Goal: Task Accomplishment & Management: Use online tool/utility

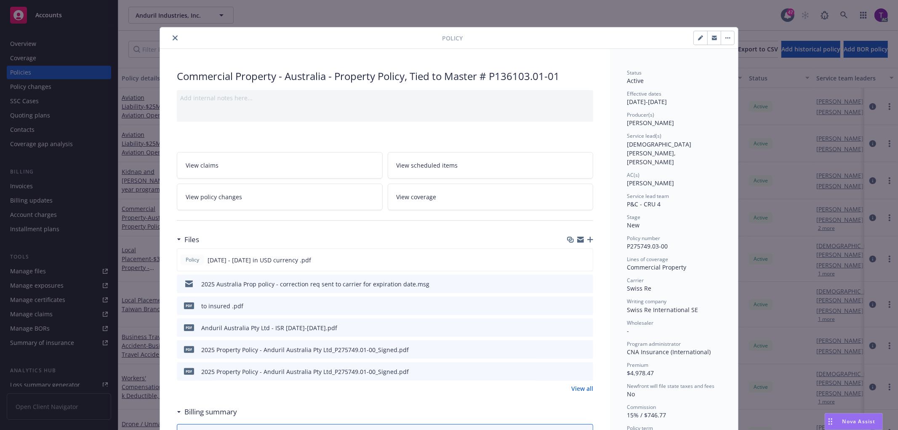
click at [173, 35] on icon "close" at bounding box center [175, 37] width 5 height 5
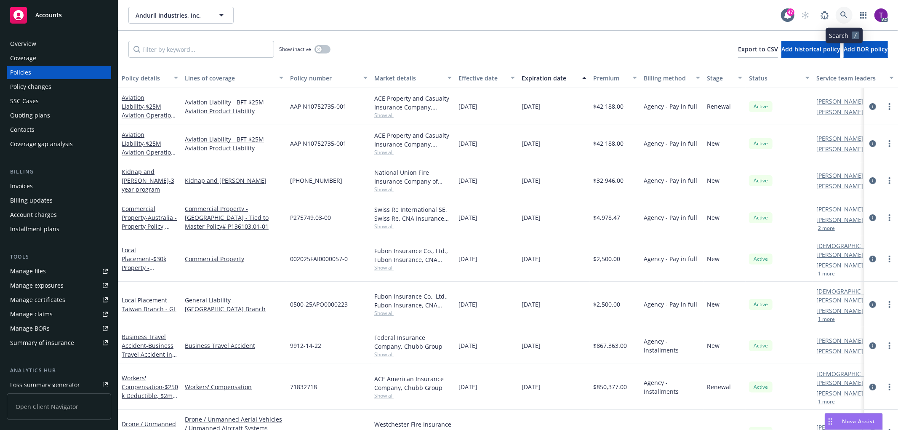
click at [847, 17] on icon at bounding box center [844, 14] width 7 height 7
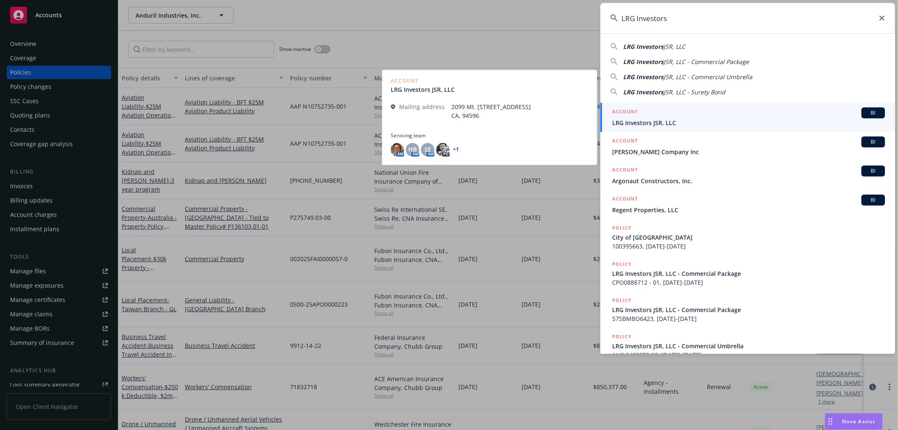
type input "LRG Investors"
click at [663, 118] on span "LRG Investors JSR, LLC" at bounding box center [748, 122] width 273 height 9
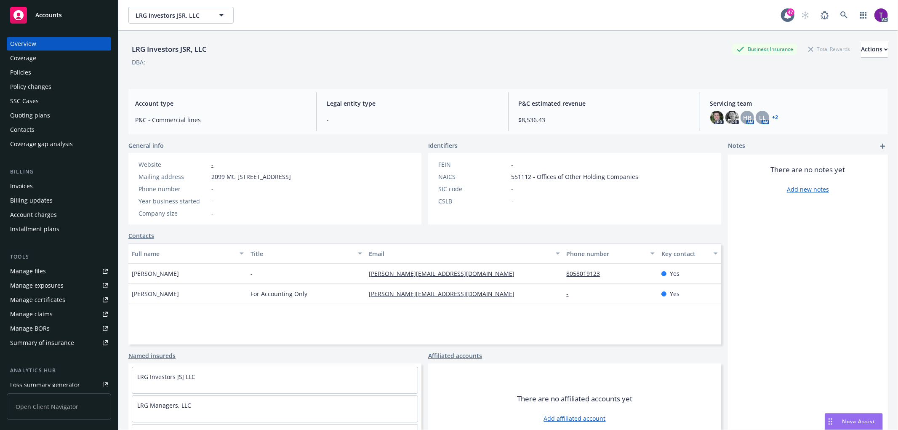
click at [15, 184] on div "Invoices" at bounding box center [21, 185] width 23 height 13
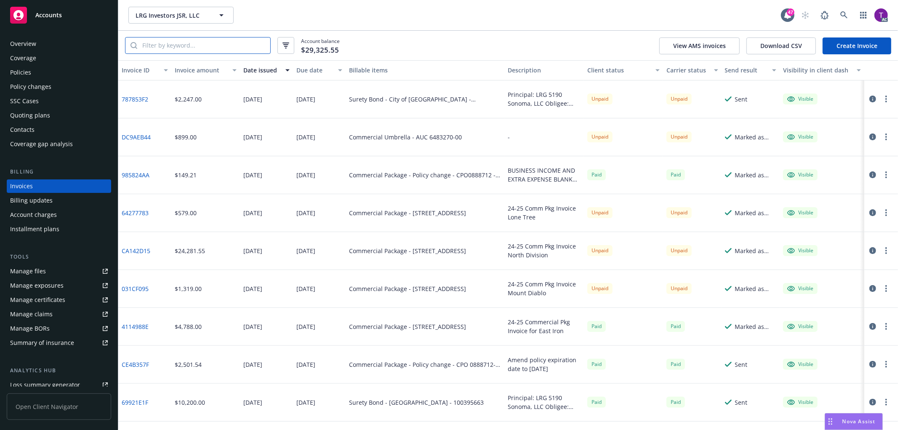
click at [241, 46] on input "search" at bounding box center [203, 45] width 133 height 16
paste input "CPO0888712 - 01"
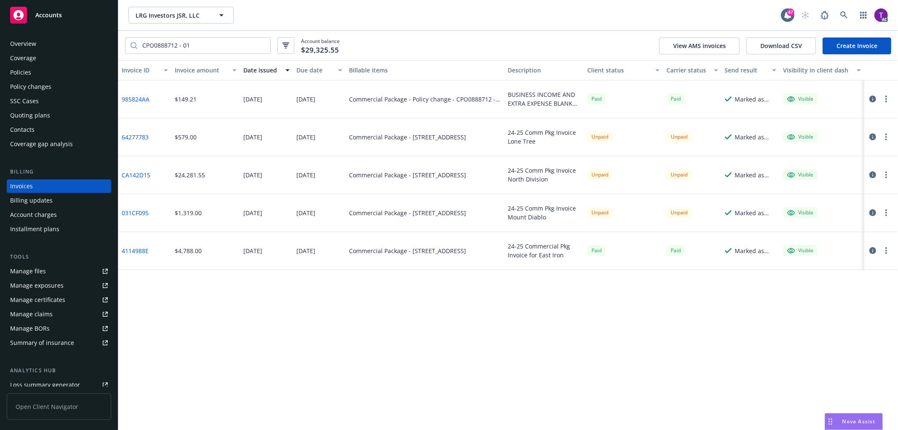
click at [873, 135] on icon "button" at bounding box center [873, 136] width 7 height 7
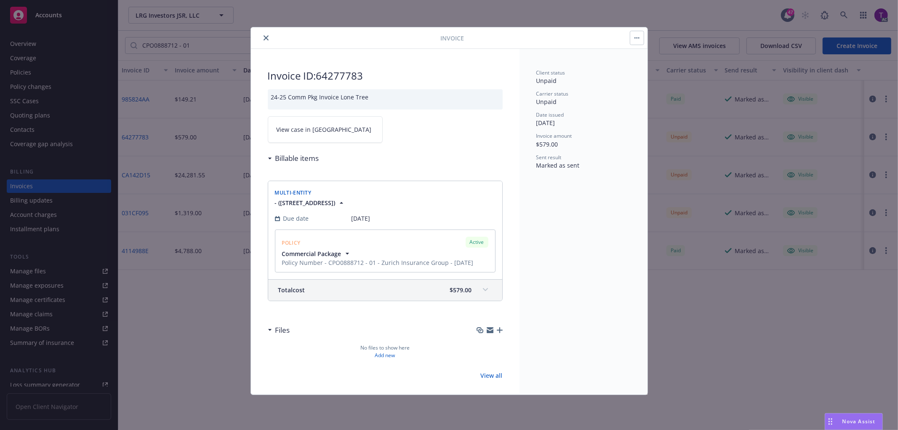
click at [292, 138] on link "View case in [GEOGRAPHIC_DATA]" at bounding box center [325, 129] width 115 height 27
drag, startPoint x: 388, startPoint y: 75, endPoint x: 321, endPoint y: 71, distance: 67.1
click at [321, 71] on h2 "Invoice ID: 64277783" at bounding box center [385, 75] width 235 height 13
copy h2 "64277783"
click at [266, 36] on icon "close" at bounding box center [266, 37] width 5 height 5
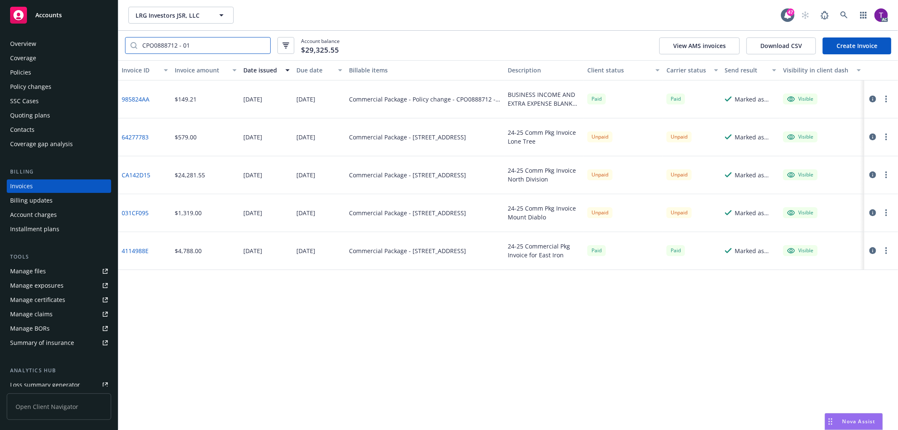
drag, startPoint x: 230, startPoint y: 43, endPoint x: 108, endPoint y: 31, distance: 122.2
click at [108, 31] on div "Accounts Overview Coverage Policies Policy changes SSC Cases Quoting plans Cont…" at bounding box center [449, 215] width 898 height 430
paste input "031CF095"
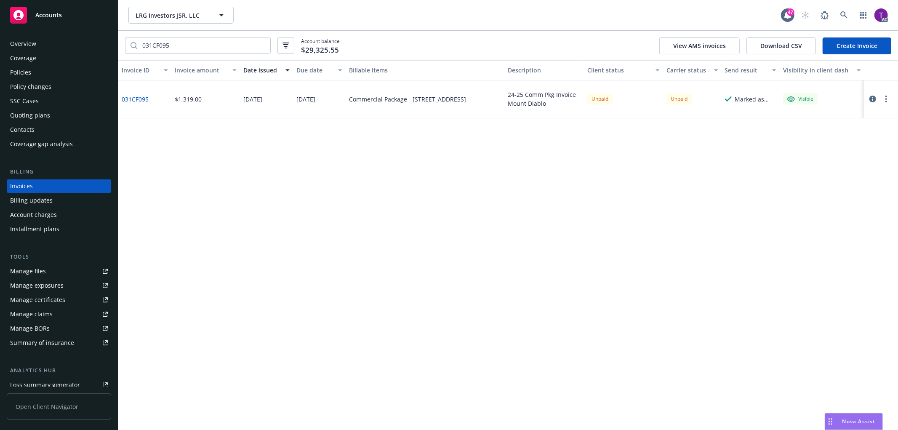
click at [873, 98] on icon "button" at bounding box center [873, 99] width 7 height 7
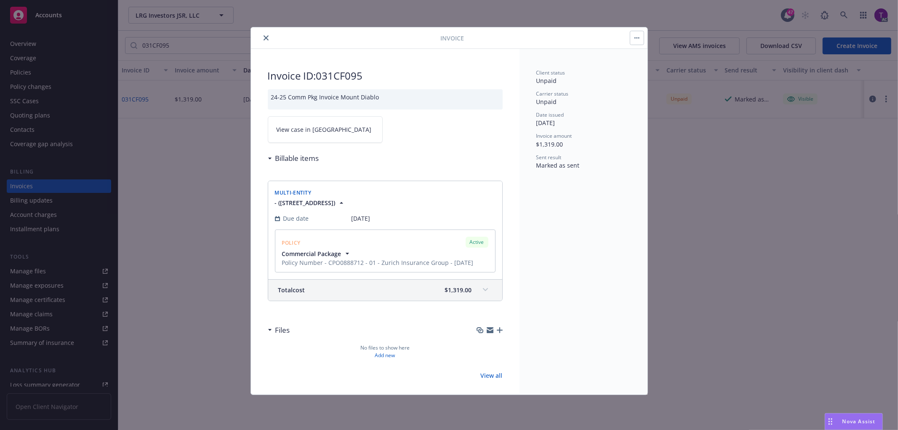
click at [326, 140] on link "View case in [GEOGRAPHIC_DATA]" at bounding box center [325, 129] width 115 height 27
click at [268, 35] on button "close" at bounding box center [266, 38] width 10 height 10
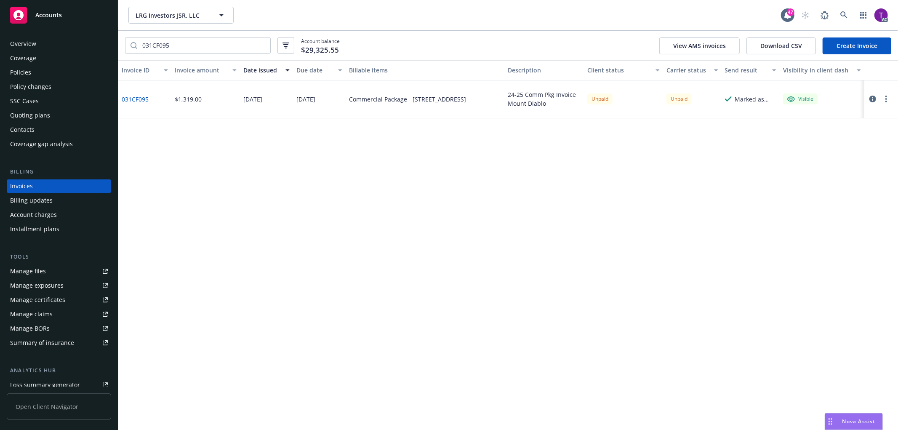
click at [135, 98] on link "031CF095" at bounding box center [135, 99] width 27 height 9
click at [232, 42] on input "031CF095" at bounding box center [203, 45] width 133 height 16
drag, startPoint x: 221, startPoint y: 43, endPoint x: -12, endPoint y: 24, distance: 233.7
click at [0, 24] on html "Accounts Overview Coverage Policies Policy changes SSC Cases Quoting plans Cont…" at bounding box center [449, 215] width 898 height 430
paste input "CPO0888712"
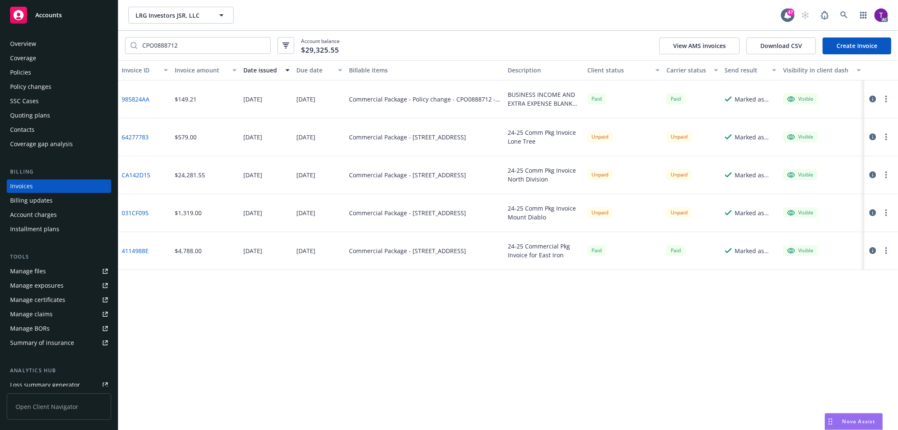
click at [873, 213] on icon "button" at bounding box center [873, 212] width 7 height 7
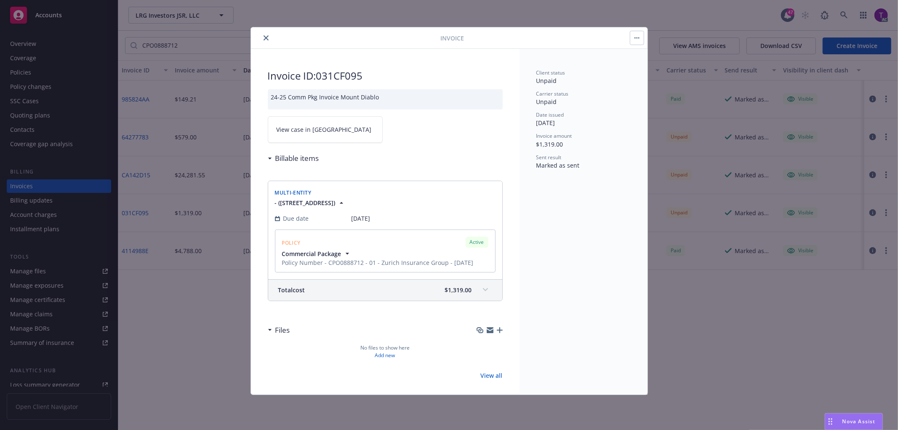
click at [309, 138] on link "View case in [GEOGRAPHIC_DATA]" at bounding box center [325, 129] width 115 height 27
click at [264, 36] on icon "close" at bounding box center [266, 37] width 5 height 5
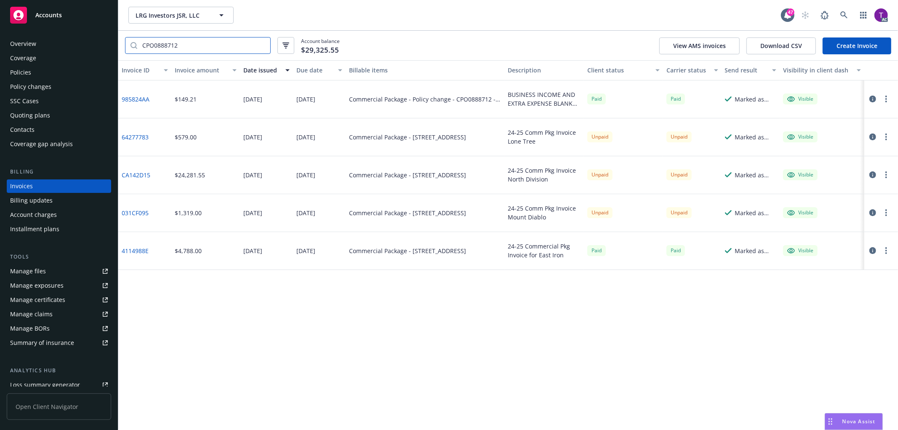
click at [198, 44] on input "CPO0888712" at bounding box center [203, 45] width 133 height 16
drag, startPoint x: 190, startPoint y: 44, endPoint x: 64, endPoint y: 46, distance: 125.9
click at [64, 46] on div "Accounts Overview Coverage Policies Policy changes SSC Cases Quoting plans Cont…" at bounding box center [449, 215] width 898 height 430
paste input "1429675"
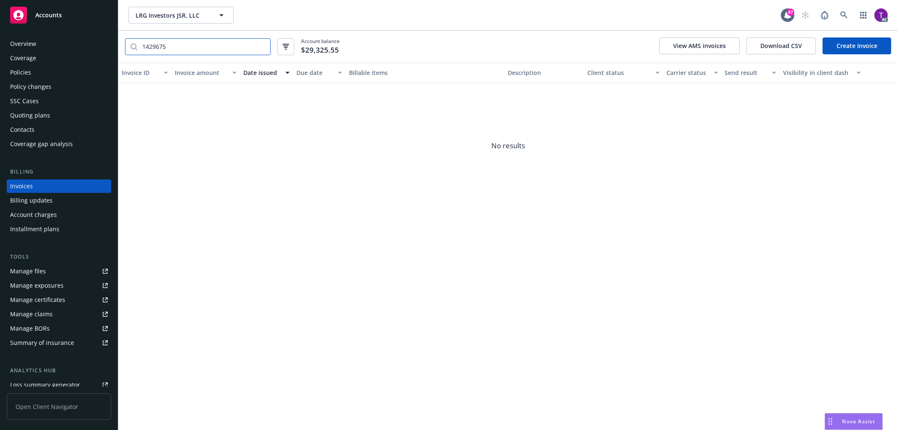
drag, startPoint x: 166, startPoint y: 47, endPoint x: 106, endPoint y: 38, distance: 61.3
click at [106, 38] on div "Accounts Overview Coverage Policies Policy changes SSC Cases Quoting plans Cont…" at bounding box center [449, 215] width 898 height 430
paste input "4114988E"
type input "4114988E"
click at [260, 43] on input "4114988E" at bounding box center [203, 45] width 133 height 16
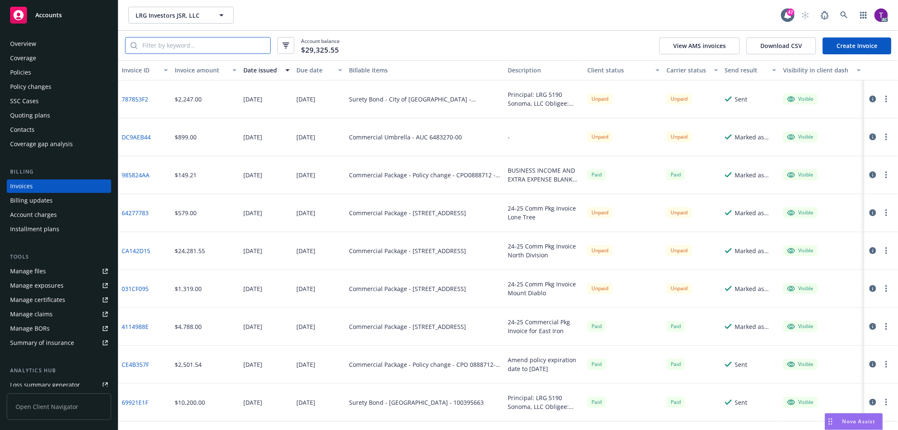
click at [190, 41] on input "search" at bounding box center [203, 45] width 133 height 16
paste input "031CF095"
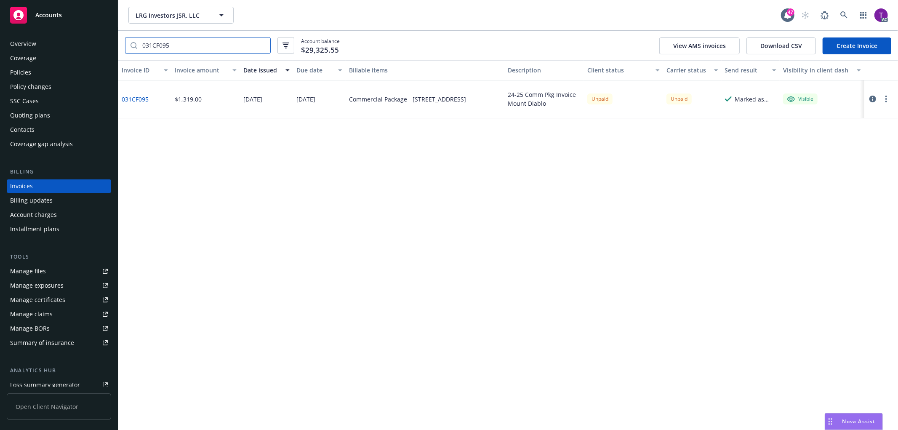
type input "031CF095"
click at [873, 96] on icon "button" at bounding box center [873, 99] width 7 height 7
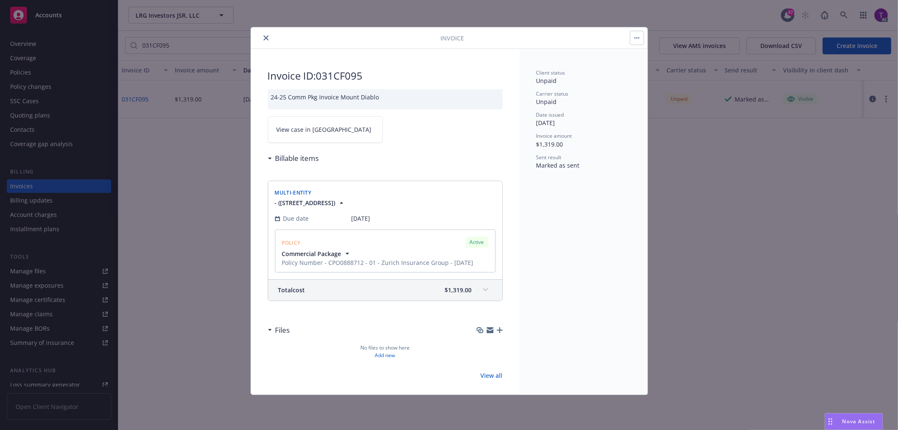
click at [308, 135] on link "View case in [GEOGRAPHIC_DATA]" at bounding box center [325, 129] width 115 height 27
drag, startPoint x: 267, startPoint y: 39, endPoint x: 539, endPoint y: 5, distance: 274.5
click at [267, 39] on icon "close" at bounding box center [266, 37] width 5 height 5
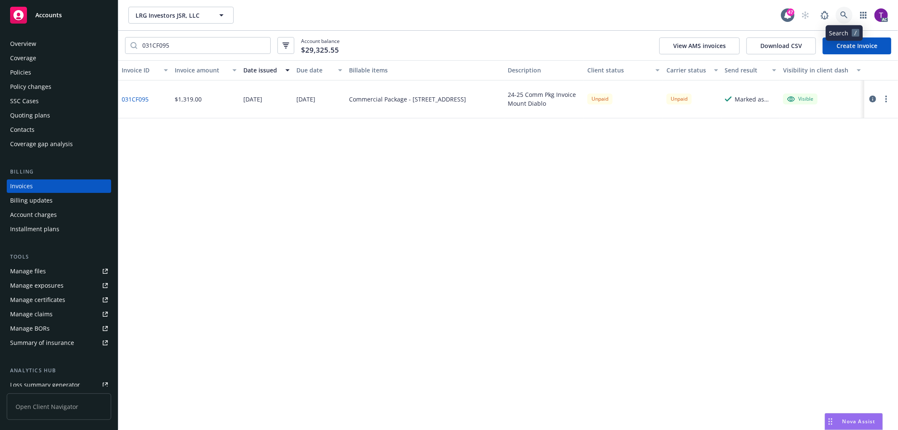
click at [845, 12] on icon at bounding box center [845, 15] width 8 height 8
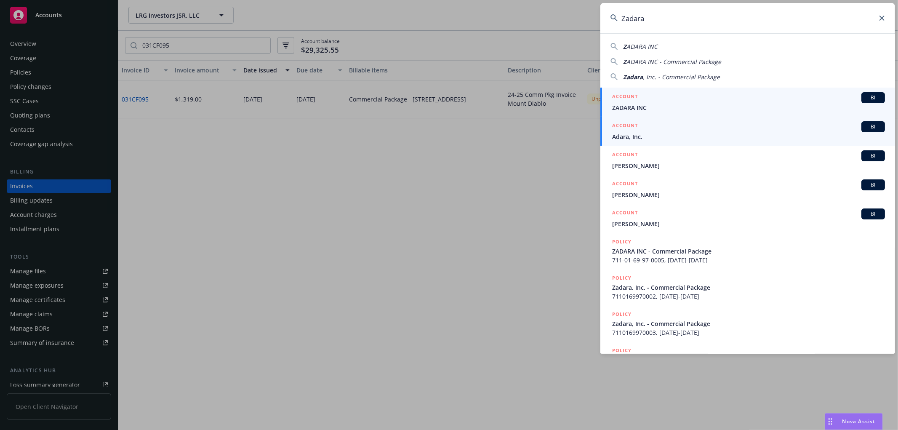
type input "Zadara"
click at [635, 105] on span "ZADARA INC" at bounding box center [748, 107] width 273 height 9
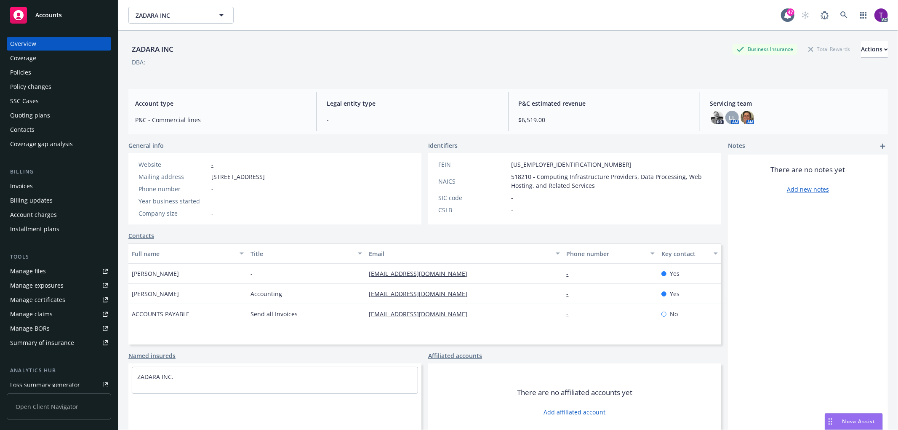
click at [26, 187] on div "Invoices" at bounding box center [21, 185] width 23 height 13
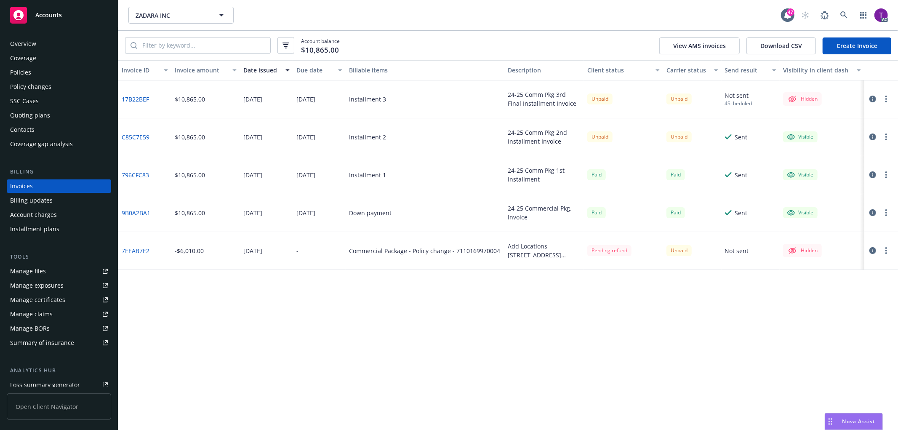
click at [872, 250] on icon "button" at bounding box center [873, 250] width 7 height 7
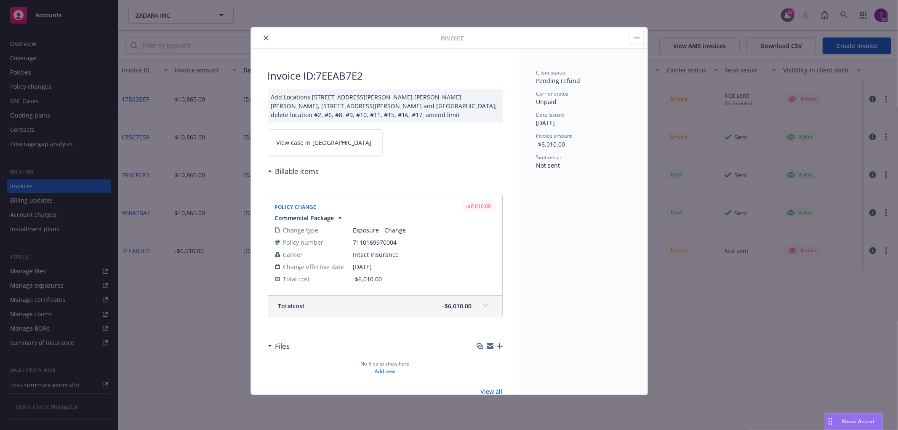
click at [283, 145] on span "View case in [GEOGRAPHIC_DATA]" at bounding box center [324, 142] width 95 height 9
click at [264, 36] on icon "close" at bounding box center [266, 37] width 5 height 5
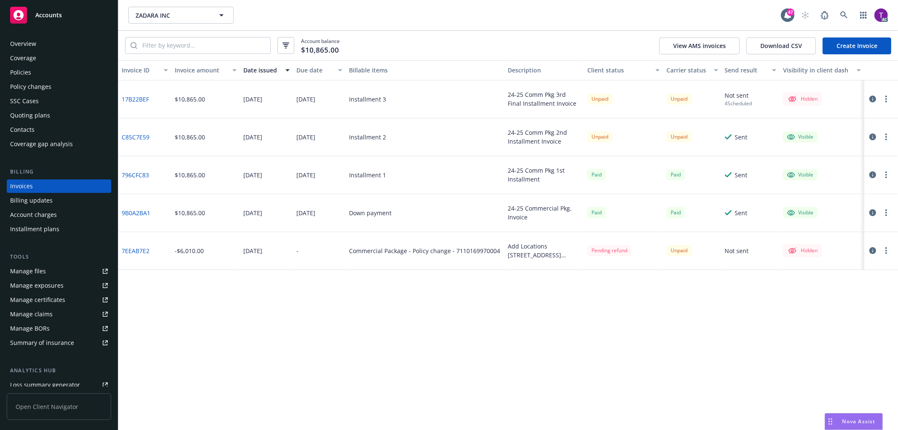
click at [41, 40] on div "Overview" at bounding box center [59, 43] width 98 height 13
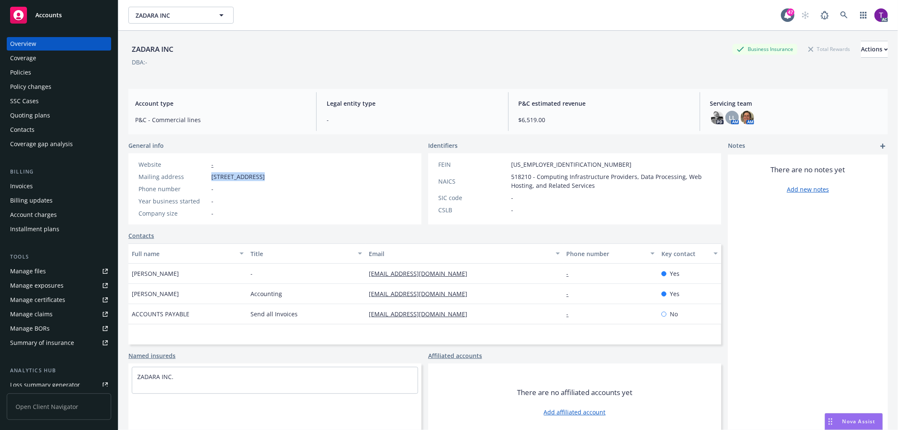
drag, startPoint x: 211, startPoint y: 176, endPoint x: 258, endPoint y: 176, distance: 47.2
click at [258, 176] on div "Mailing address 6 Venture Ste 140, Irvine, CA, 92618" at bounding box center [201, 176] width 133 height 9
click at [222, 176] on span "6 Venture Ste 140, Irvine, CA, 92618" at bounding box center [237, 176] width 53 height 9
click at [212, 175] on span "6 Venture Ste 140, Irvine, CA, 92618" at bounding box center [237, 176] width 53 height 9
drag, startPoint x: 212, startPoint y: 175, endPoint x: 259, endPoint y: 175, distance: 46.7
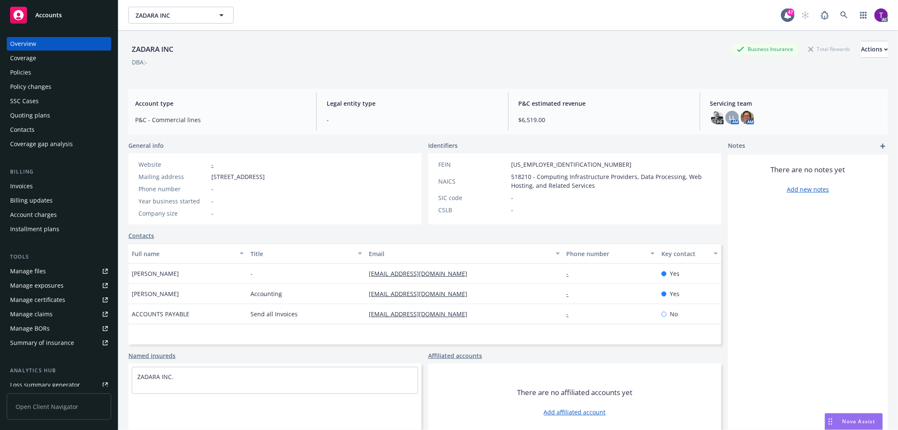
click at [259, 175] on span "6 Venture Ste 140, Irvine, CA, 92618" at bounding box center [237, 176] width 53 height 9
copy span "6 Venture Ste 140"
drag, startPoint x: 311, startPoint y: 173, endPoint x: 291, endPoint y: 173, distance: 19.4
click at [268, 173] on div "Mailing address 6 Venture Ste 140, Irvine, CA, 92618" at bounding box center [201, 176] width 133 height 9
copy span "92618"
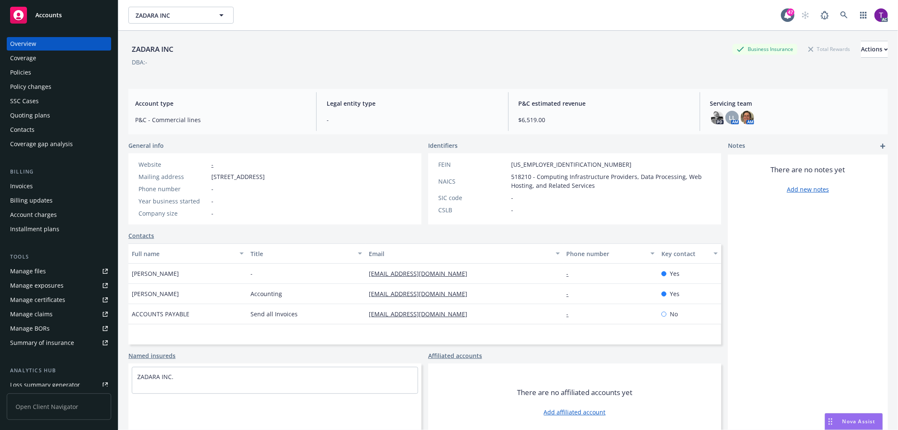
click at [31, 187] on div "Invoices" at bounding box center [21, 185] width 23 height 13
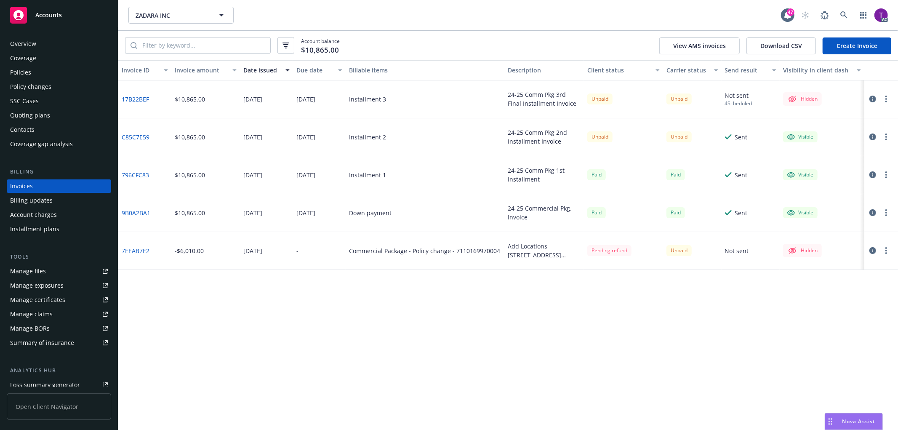
click at [140, 248] on link "7EEAB7E2" at bounding box center [136, 250] width 28 height 9
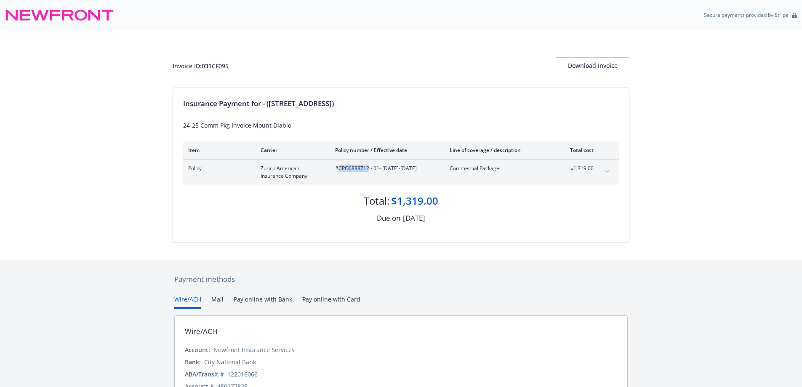
drag, startPoint x: 369, startPoint y: 171, endPoint x: 338, endPoint y: 170, distance: 31.2
click at [338, 170] on span "#CPO0888712 - 01 - 01/13/2025-01/13/2026" at bounding box center [385, 169] width 101 height 8
copy span "CPO0888712"
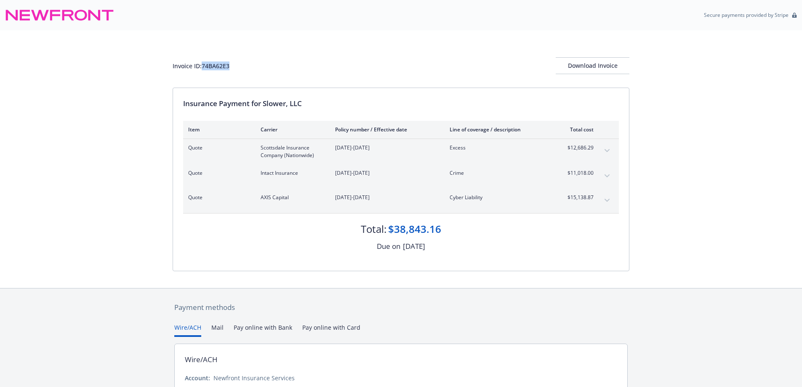
drag, startPoint x: 238, startPoint y: 70, endPoint x: 204, endPoint y: 70, distance: 34.5
click at [204, 70] on div "Invoice ID: 74BA62E3 Download Invoice" at bounding box center [401, 65] width 457 height 17
copy div "74BA62E3"
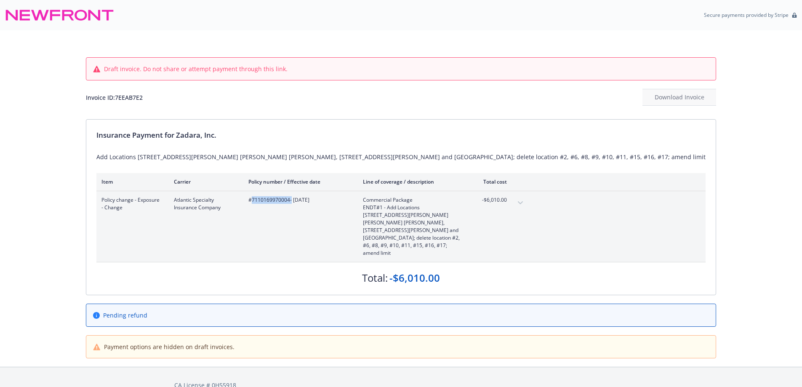
drag, startPoint x: 314, startPoint y: 203, endPoint x: 275, endPoint y: 200, distance: 38.5
click at [275, 200] on span "#7110169970004 - 12/31/2023" at bounding box center [298, 200] width 101 height 8
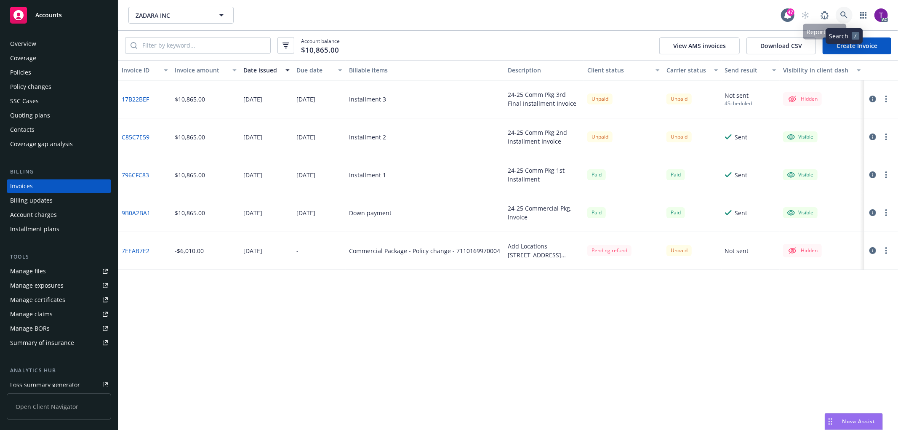
click at [843, 13] on icon at bounding box center [845, 15] width 8 height 8
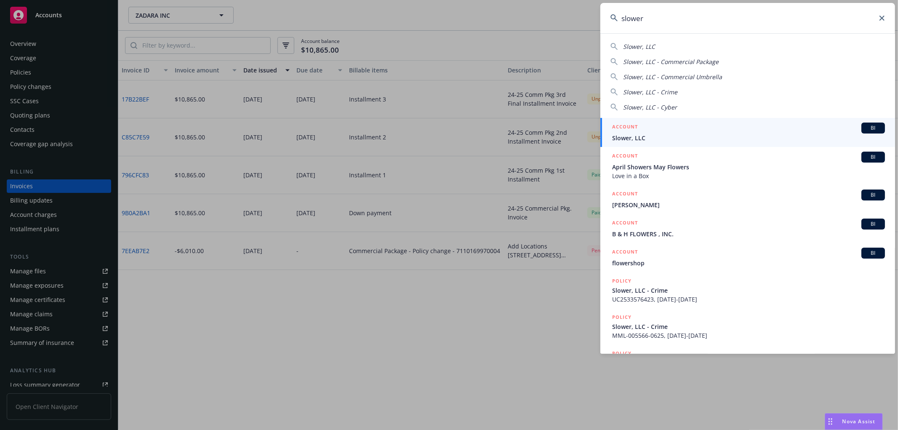
type input "slower"
click at [650, 136] on span "Slower, LLC" at bounding box center [748, 137] width 273 height 9
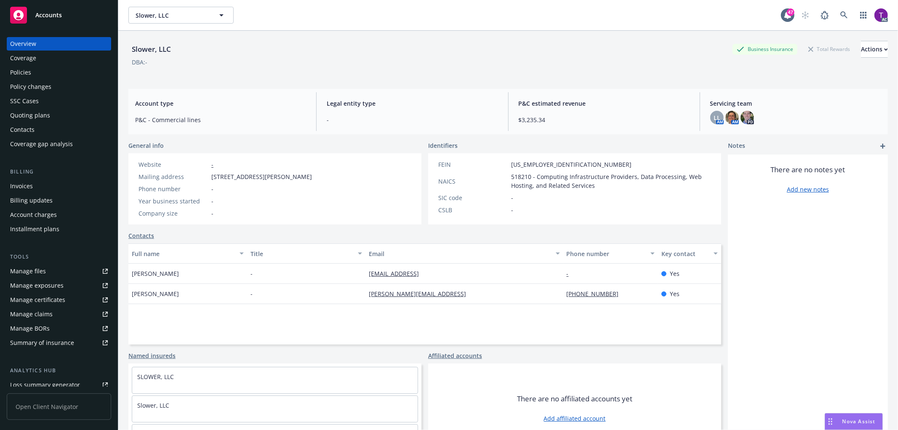
click at [24, 184] on div "Invoices" at bounding box center [21, 185] width 23 height 13
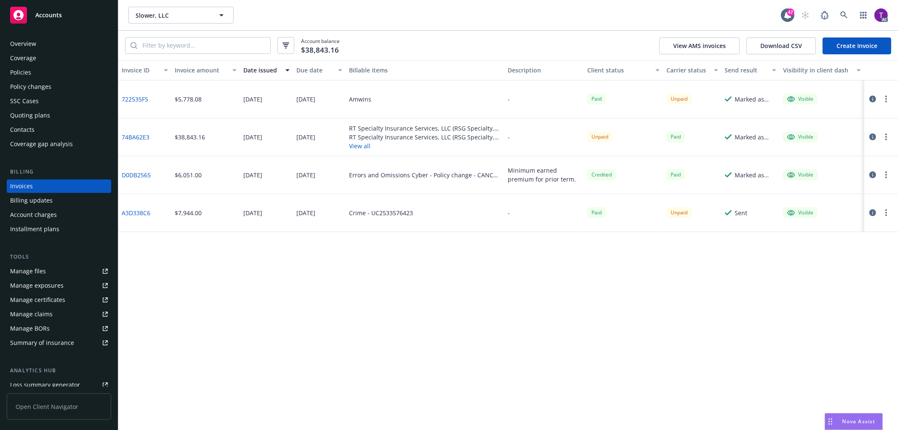
click at [870, 135] on icon "button" at bounding box center [873, 136] width 7 height 7
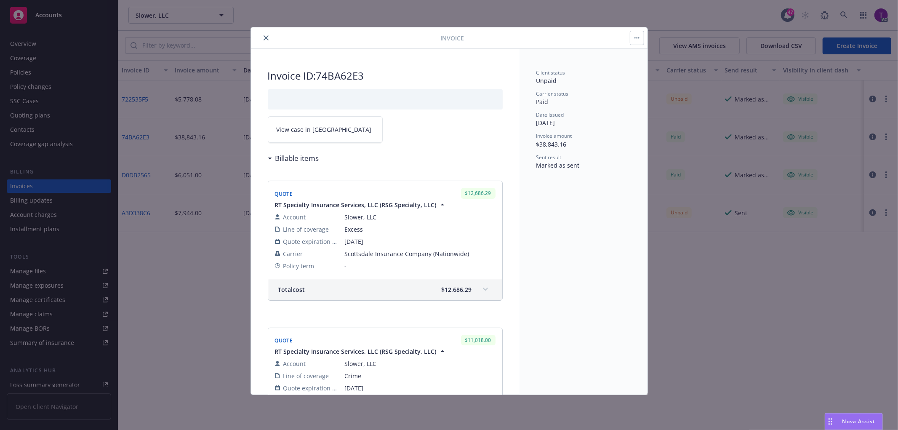
click at [306, 131] on span "View case in [GEOGRAPHIC_DATA]" at bounding box center [324, 129] width 95 height 9
